Goal: Task Accomplishment & Management: Use online tool/utility

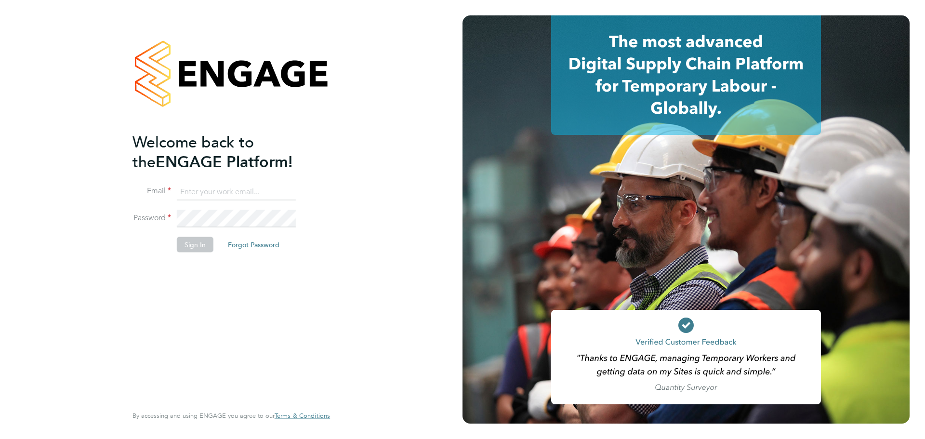
type input "[PERSON_NAME][EMAIL_ADDRESS][DOMAIN_NAME]"
click at [196, 247] on button "Sign In" at bounding box center [195, 243] width 37 height 15
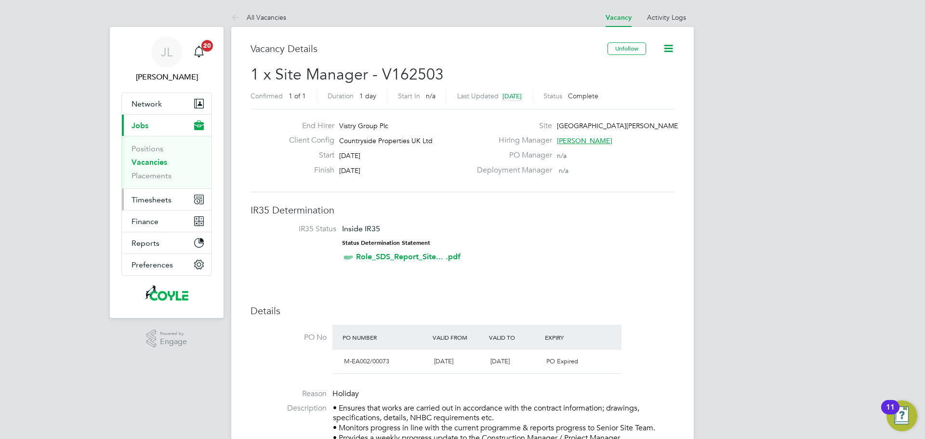
click at [152, 201] on span "Timesheets" at bounding box center [151, 199] width 40 height 9
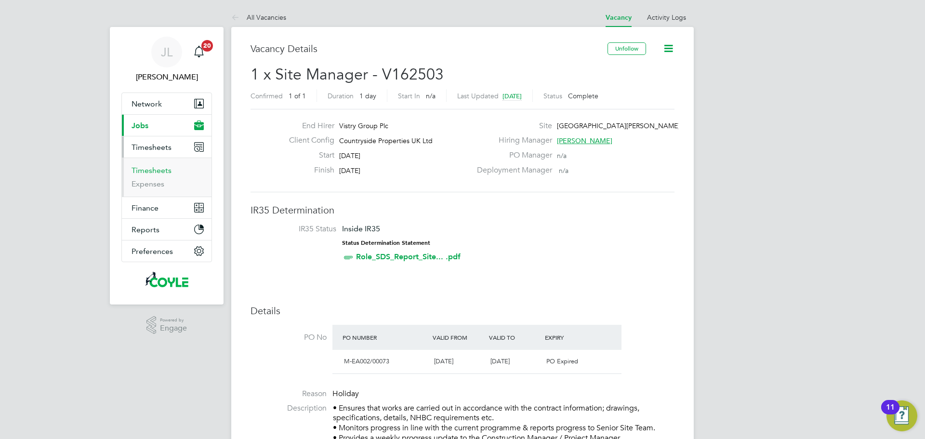
click at [139, 166] on link "Timesheets" at bounding box center [151, 170] width 40 height 9
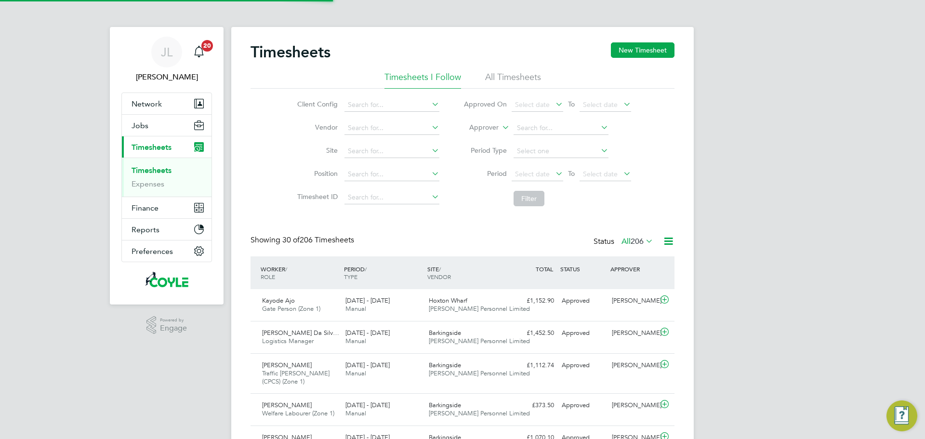
scroll to position [32, 84]
click at [539, 175] on span "Select date" at bounding box center [532, 174] width 35 height 9
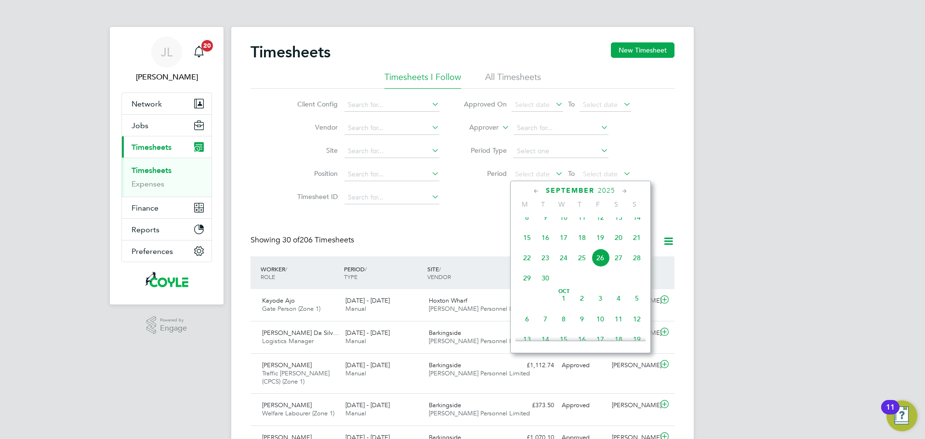
click at [530, 267] on span "22" at bounding box center [527, 257] width 18 height 18
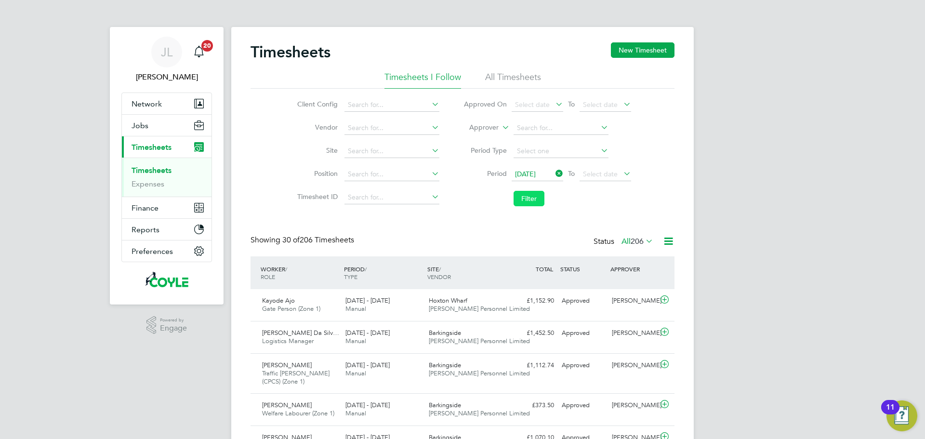
click at [522, 199] on button "Filter" at bounding box center [528, 198] width 31 height 15
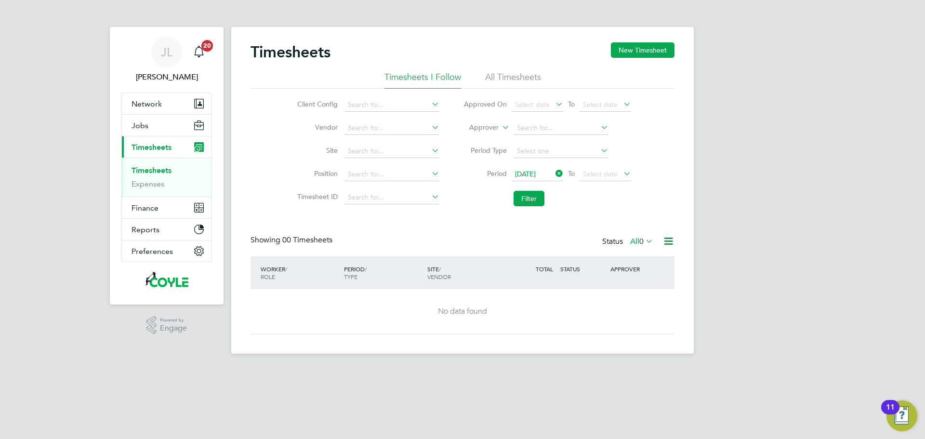
click at [553, 172] on icon at bounding box center [553, 173] width 0 height 13
click at [534, 178] on span "Select date" at bounding box center [537, 174] width 52 height 13
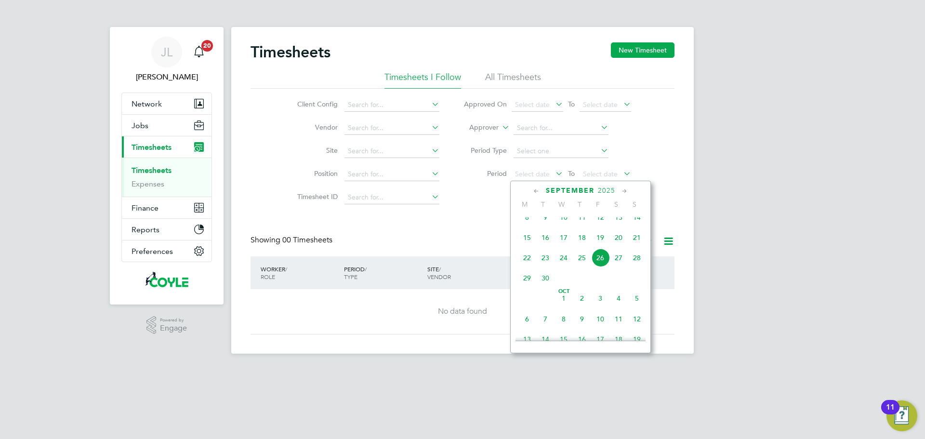
click at [507, 76] on li "All Timesheets" at bounding box center [513, 79] width 56 height 17
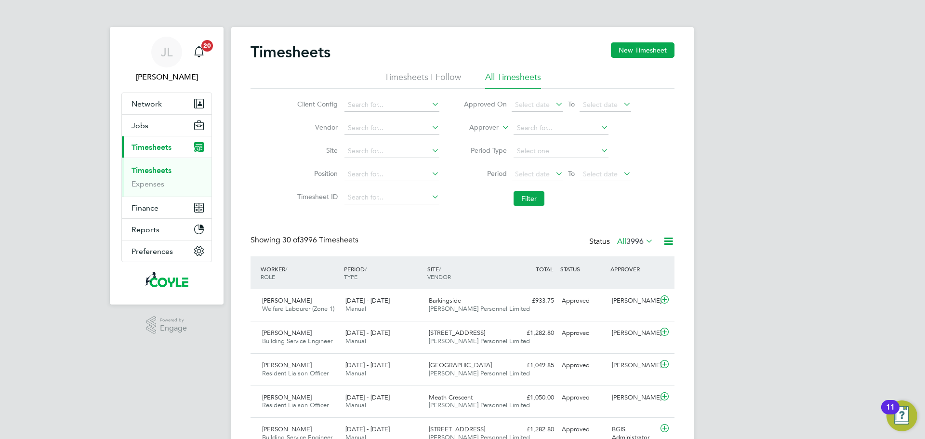
click at [535, 167] on li "Period Select date To Select date" at bounding box center [547, 174] width 192 height 23
click at [541, 173] on span "Select date" at bounding box center [532, 174] width 35 height 9
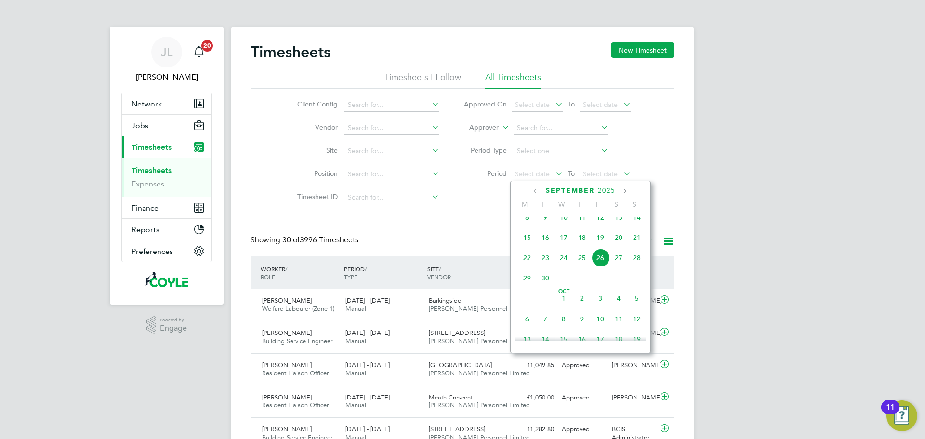
click at [523, 267] on span "22" at bounding box center [527, 257] width 18 height 18
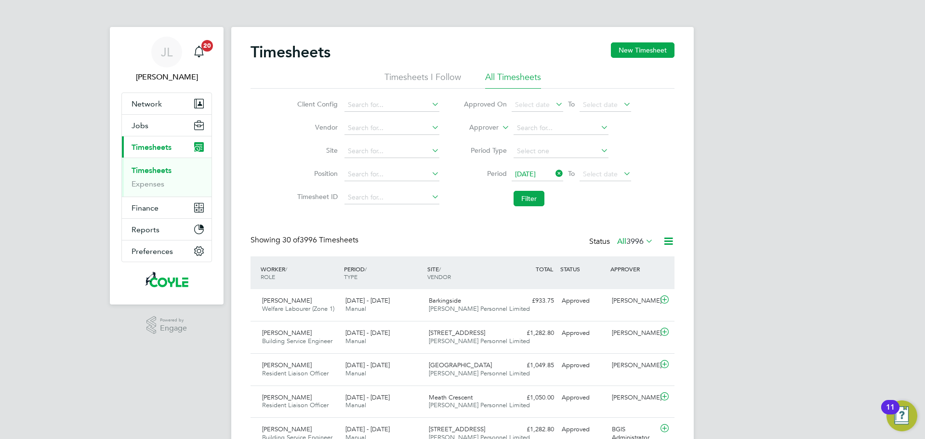
click at [420, 68] on div "Timesheets New Timesheet" at bounding box center [462, 56] width 424 height 29
click at [419, 74] on li "Timesheets I Follow" at bounding box center [422, 79] width 77 height 17
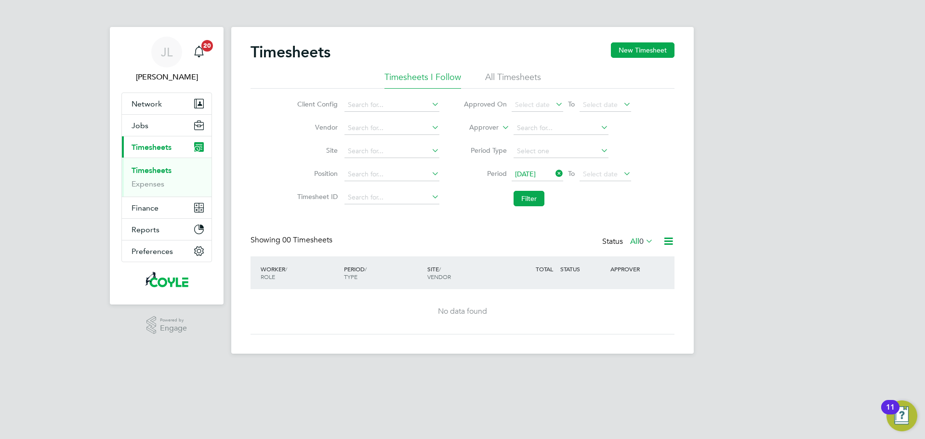
click at [641, 60] on div "Timesheets New Timesheet" at bounding box center [462, 56] width 424 height 29
click at [648, 44] on button "New Timesheet" at bounding box center [643, 49] width 64 height 15
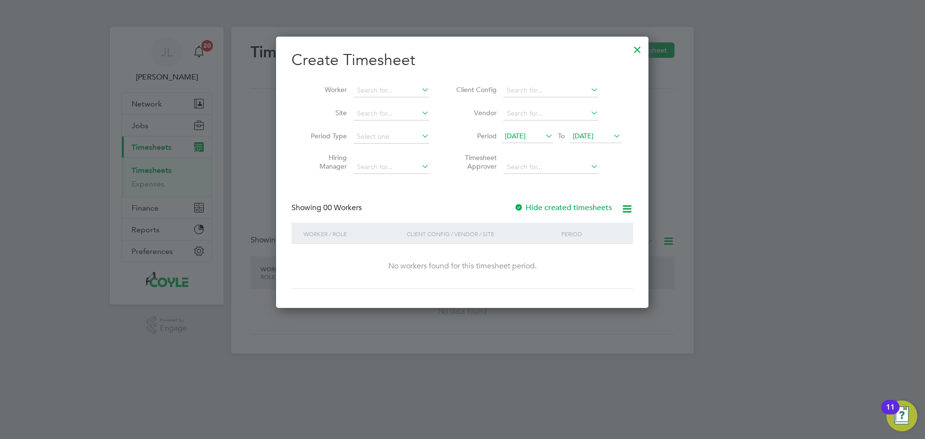
click at [525, 136] on span "12 Sep 2025" at bounding box center [515, 135] width 21 height 9
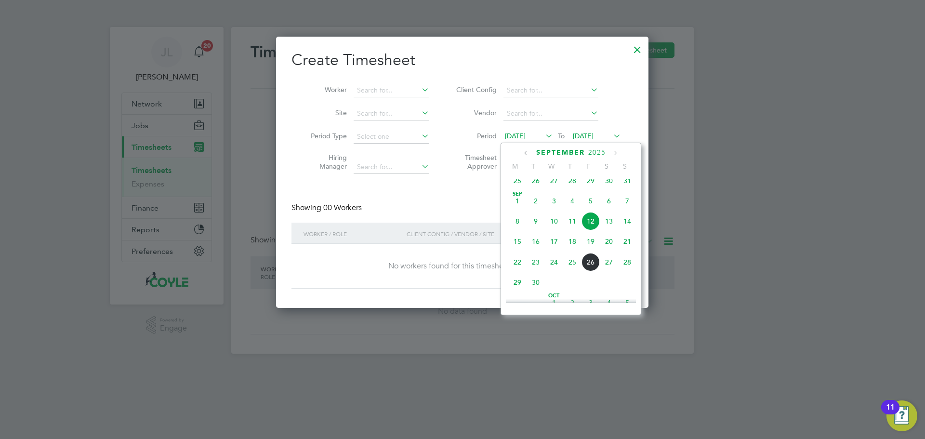
click at [515, 271] on span "22" at bounding box center [517, 262] width 18 height 18
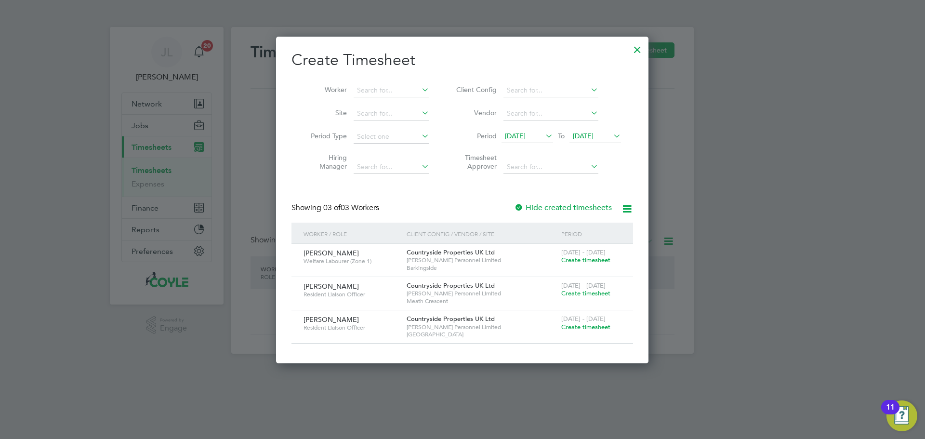
click at [636, 50] on div at bounding box center [636, 47] width 17 height 17
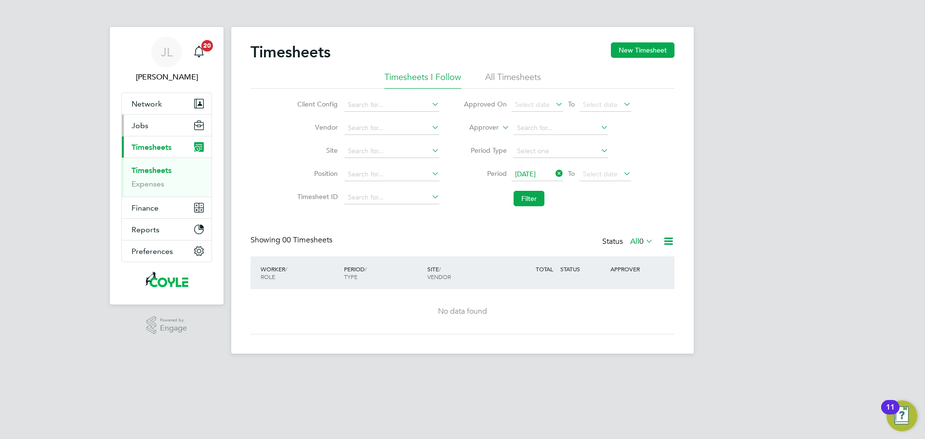
click at [149, 123] on button "Jobs" at bounding box center [167, 125] width 90 height 21
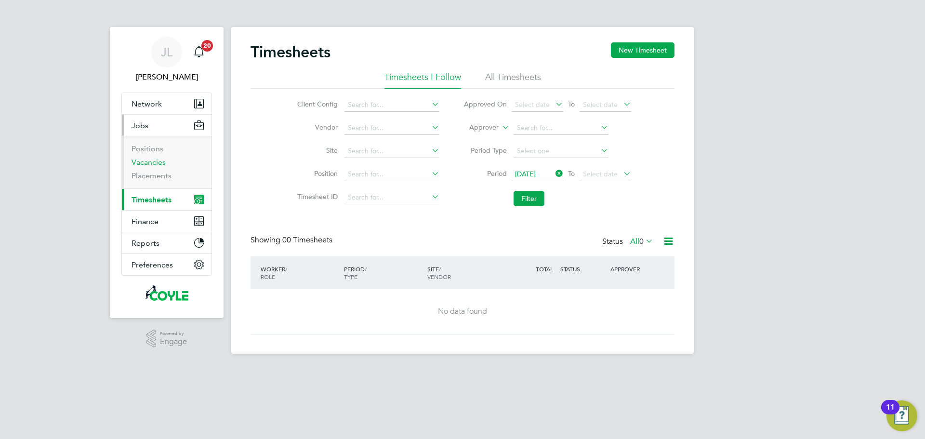
click at [141, 161] on link "Vacancies" at bounding box center [148, 161] width 34 height 9
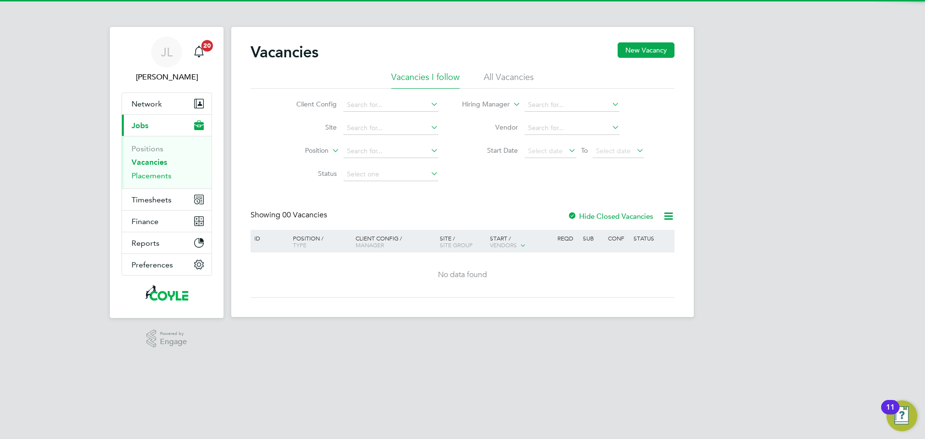
click at [141, 173] on link "Placements" at bounding box center [151, 175] width 40 height 9
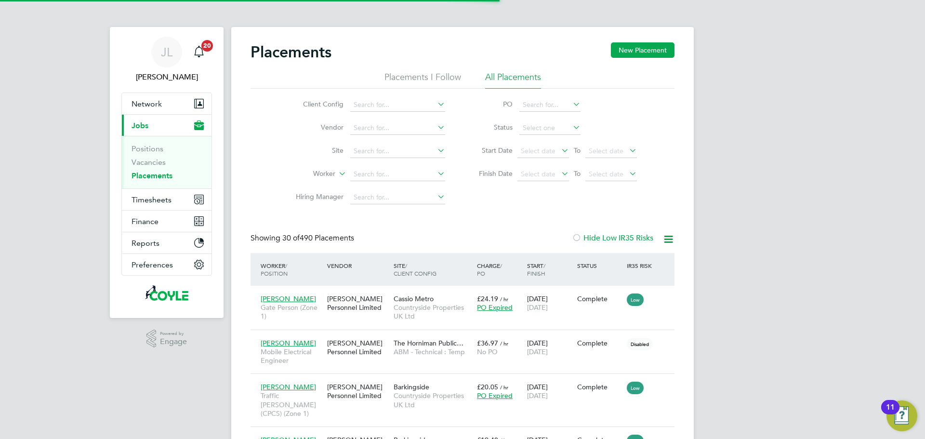
scroll to position [36, 67]
click at [146, 200] on span "Timesheets" at bounding box center [151, 199] width 40 height 9
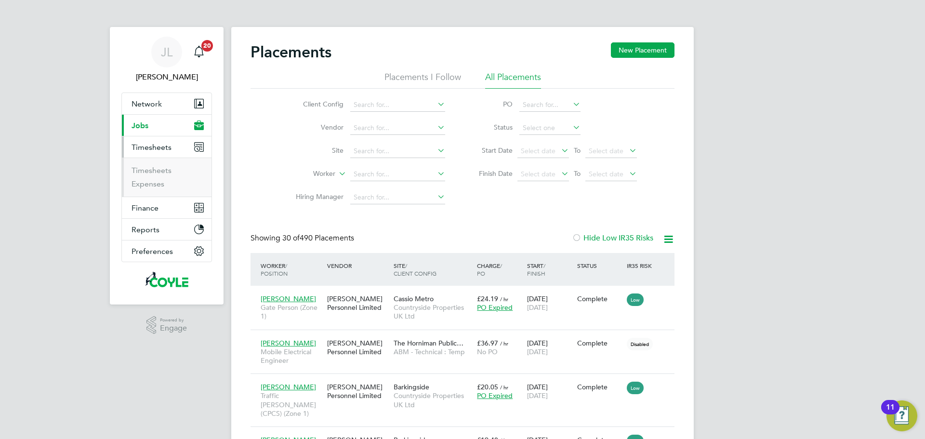
click at [157, 162] on ul "Timesheets Expenses" at bounding box center [167, 176] width 90 height 39
click at [158, 169] on link "Timesheets" at bounding box center [151, 170] width 40 height 9
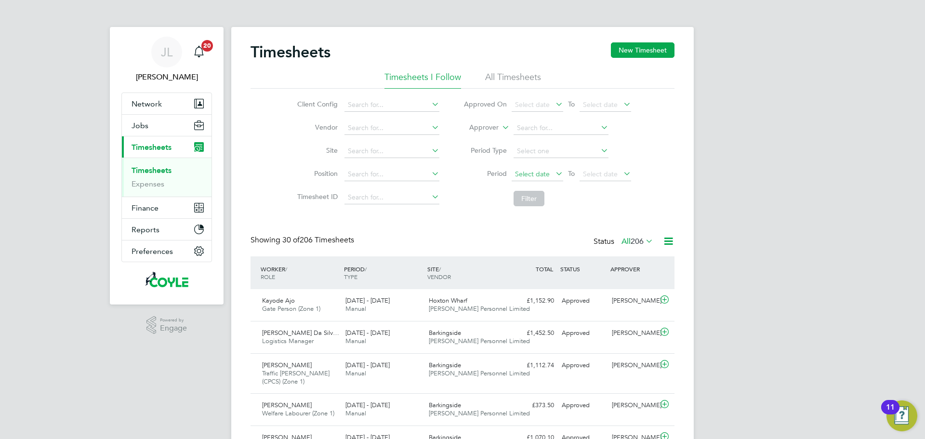
click at [537, 174] on span "Select date" at bounding box center [532, 174] width 35 height 9
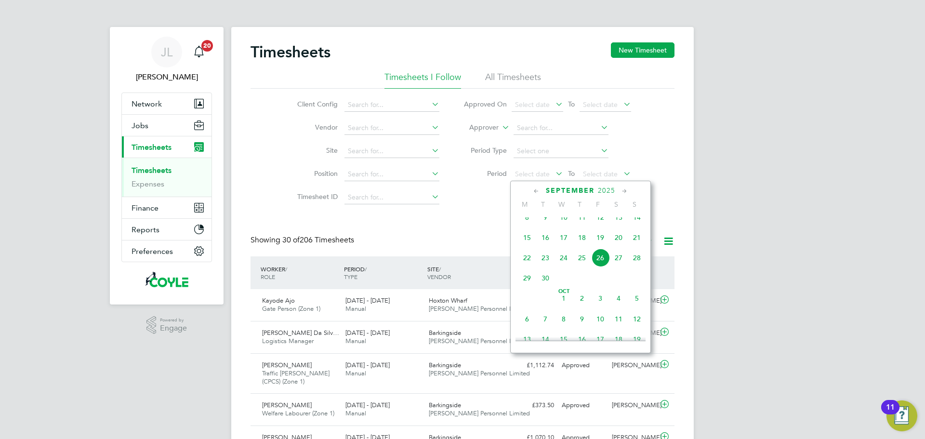
click at [526, 267] on span "22" at bounding box center [527, 257] width 18 height 18
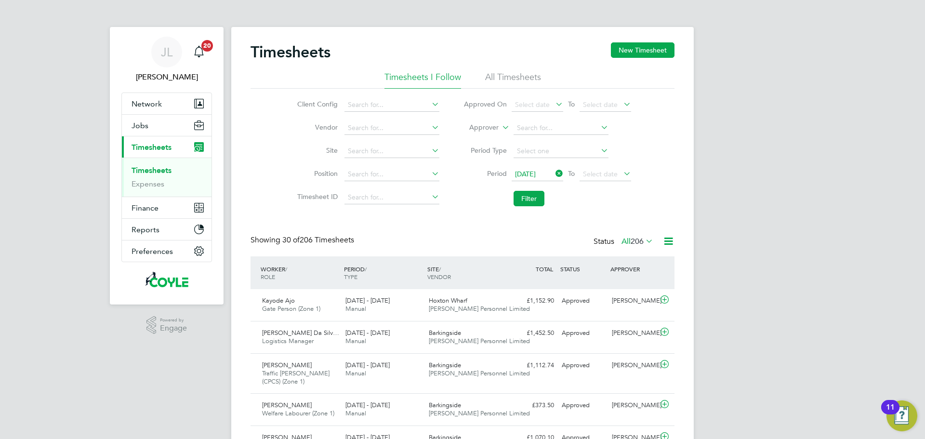
click at [621, 170] on icon at bounding box center [621, 173] width 0 height 13
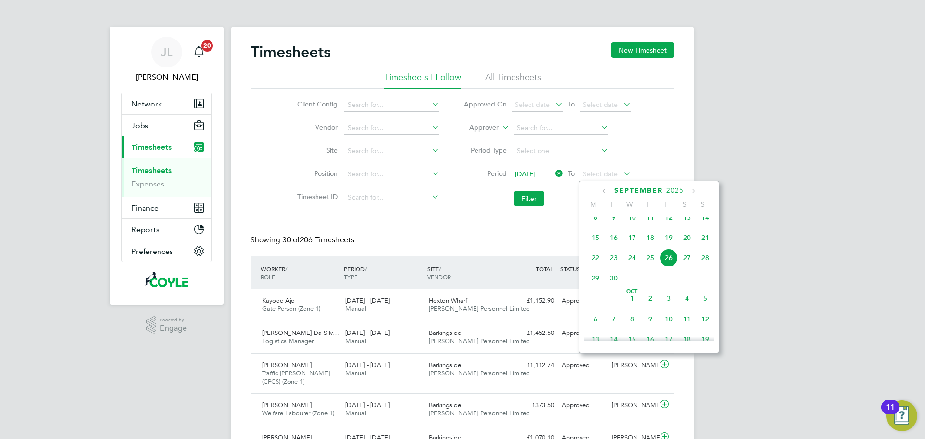
click at [670, 267] on span "26" at bounding box center [668, 257] width 18 height 18
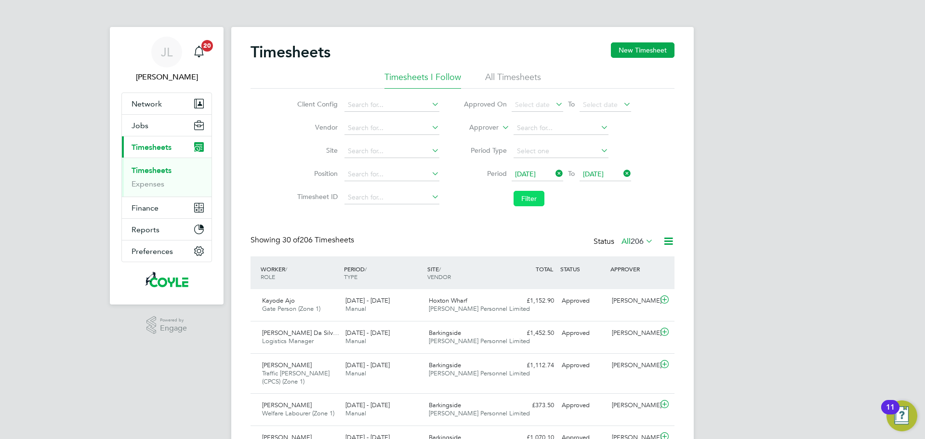
click at [533, 198] on button "Filter" at bounding box center [528, 198] width 31 height 15
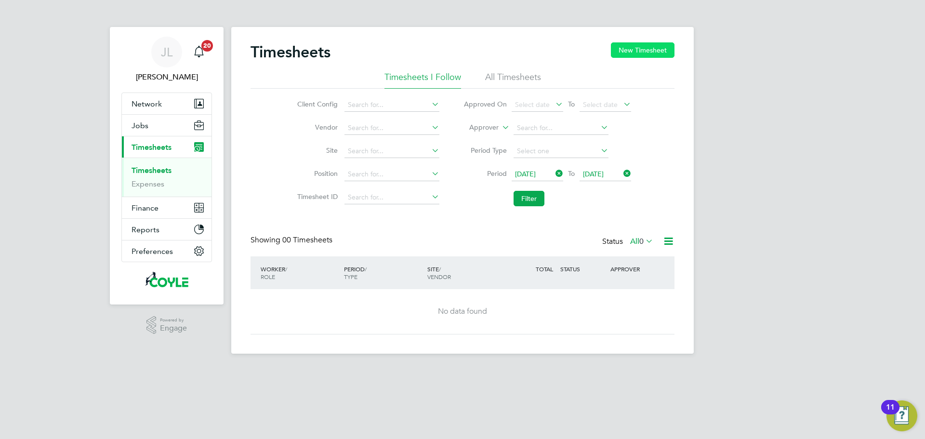
click at [641, 43] on button "New Timesheet" at bounding box center [643, 49] width 64 height 15
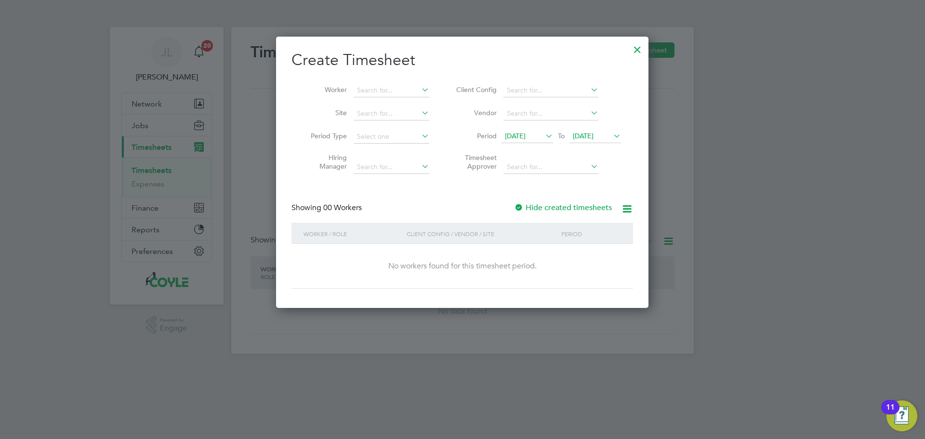
click at [525, 138] on span "12 Sep 2025" at bounding box center [515, 135] width 21 height 9
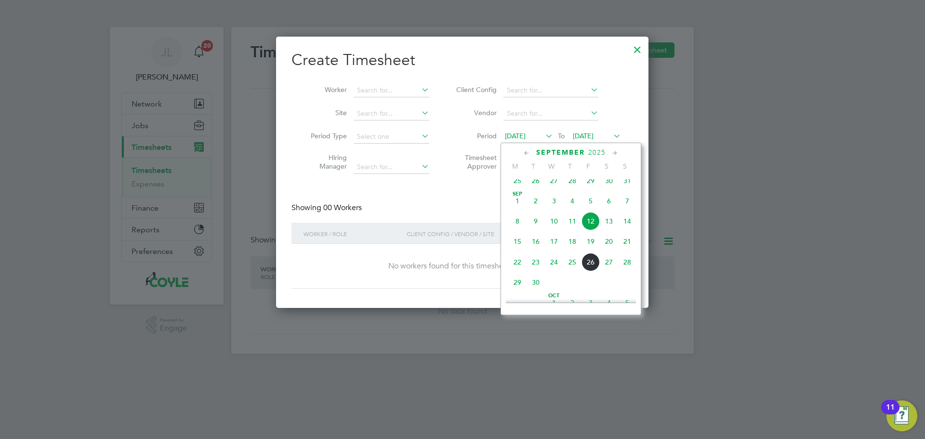
click at [517, 268] on span "22" at bounding box center [517, 262] width 18 height 18
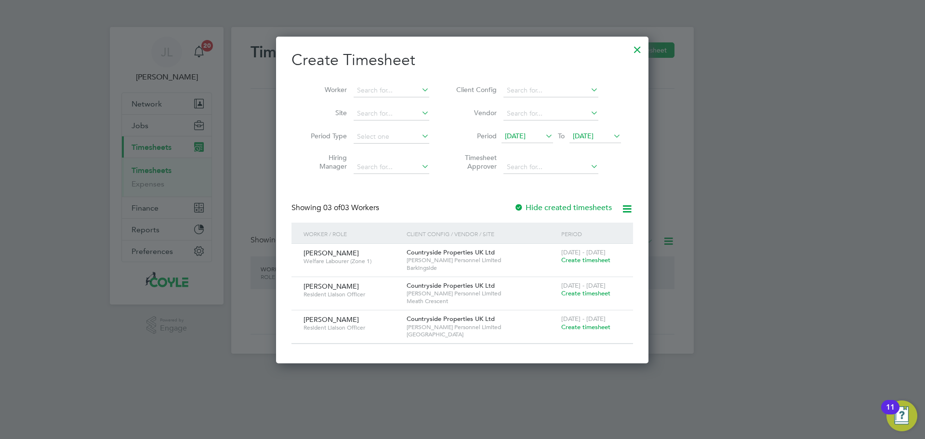
click at [611, 137] on icon at bounding box center [611, 135] width 0 height 13
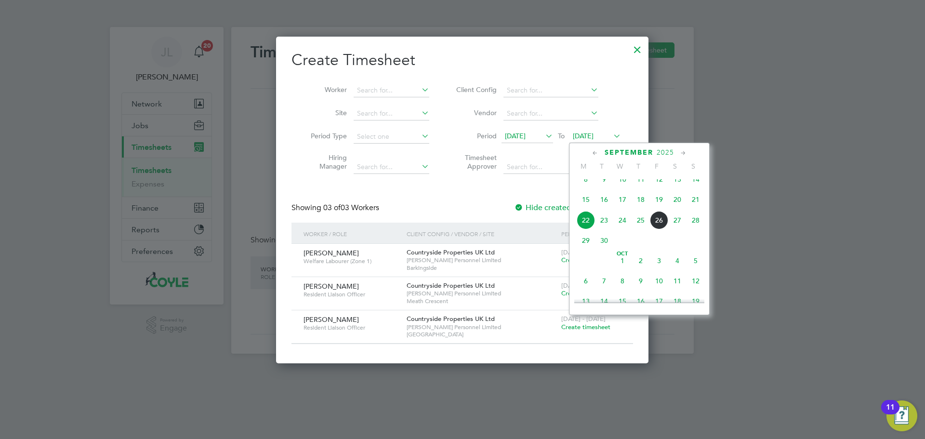
click at [663, 229] on span "26" at bounding box center [659, 220] width 18 height 18
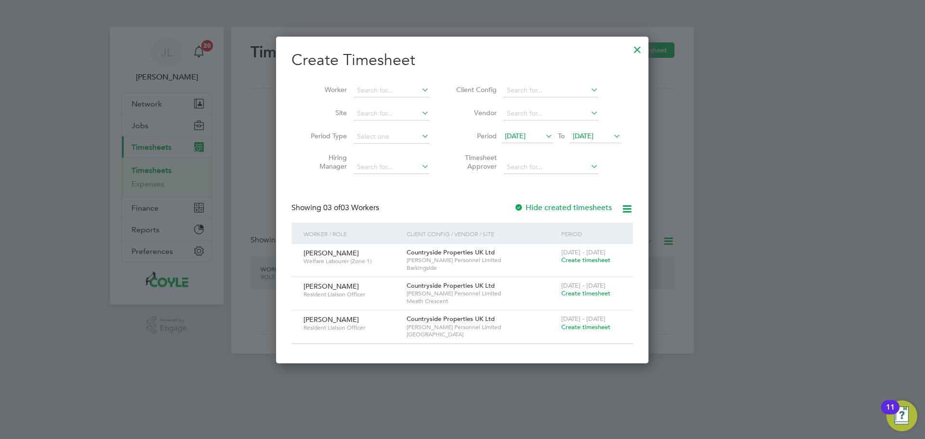
click at [636, 50] on div at bounding box center [636, 47] width 17 height 17
